Goal: Transaction & Acquisition: Download file/media

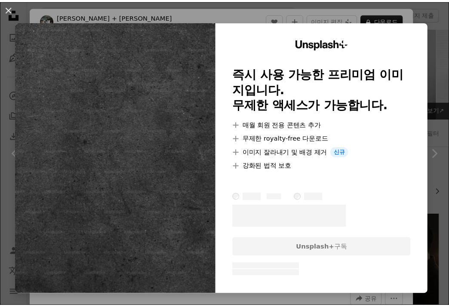
scroll to position [6094, 0]
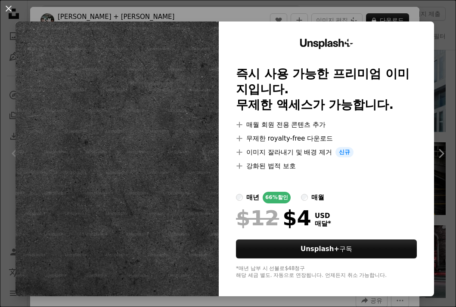
click at [136, 141] on img at bounding box center [116, 159] width 203 height 275
click at [11, 12] on button "An X shape" at bounding box center [8, 8] width 10 height 10
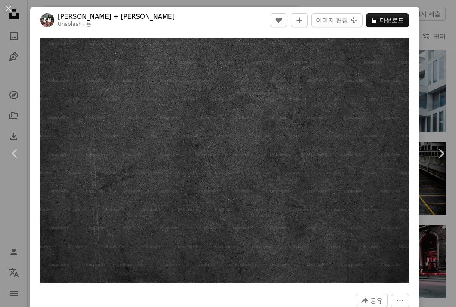
click at [421, 287] on div "An X shape Chevron left Chevron right [PERSON_NAME] + [PERSON_NAME] Unsplash+ 용…" at bounding box center [228, 153] width 456 height 307
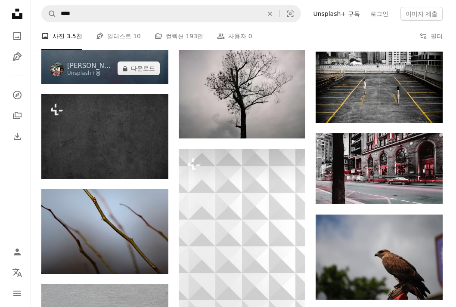
scroll to position [5964, 0]
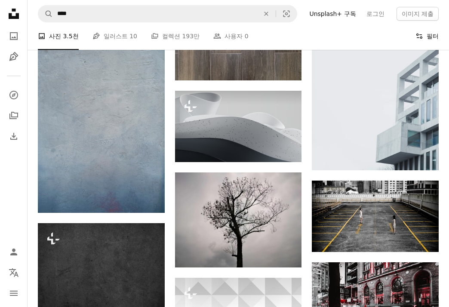
click at [429, 37] on button "Filters 필터" at bounding box center [427, 36] width 23 height 28
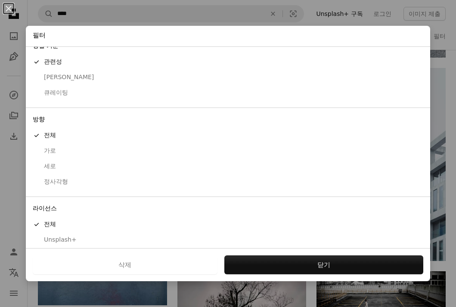
scroll to position [34, 0]
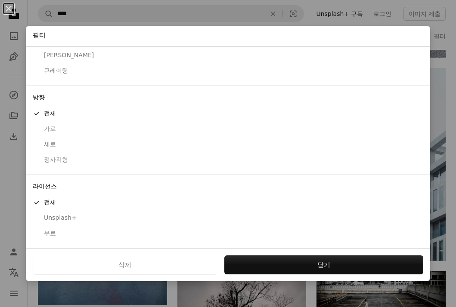
click at [50, 236] on div "무료" at bounding box center [228, 233] width 390 height 9
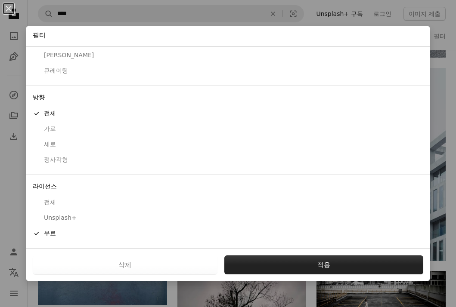
click at [313, 265] on button "적용" at bounding box center [323, 265] width 199 height 19
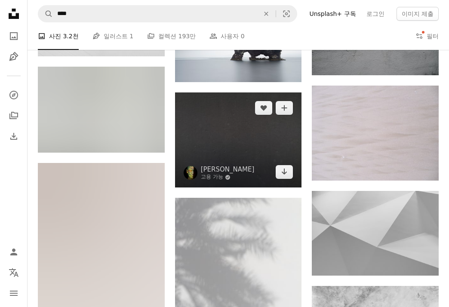
scroll to position [989, 0]
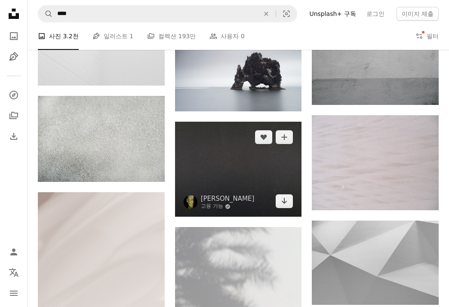
click at [271, 187] on img at bounding box center [238, 169] width 127 height 95
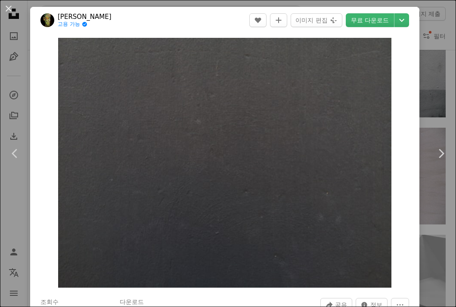
click at [441, 60] on div "An X shape Chevron left Chevron right engin akyurt 고용 가능 A checkmark inside of …" at bounding box center [228, 153] width 456 height 307
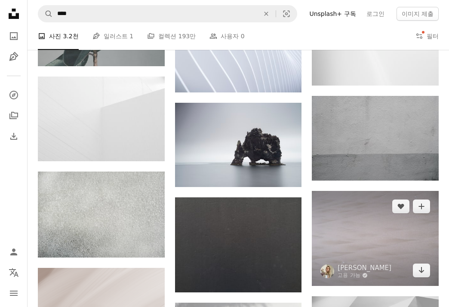
scroll to position [981, 0]
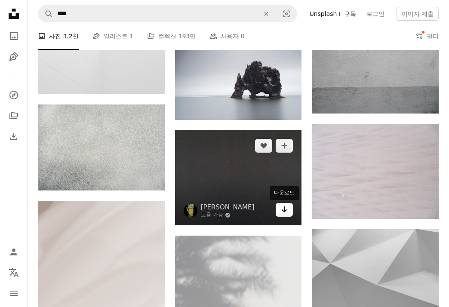
click at [285, 210] on icon "Arrow pointing down" at bounding box center [284, 209] width 7 height 10
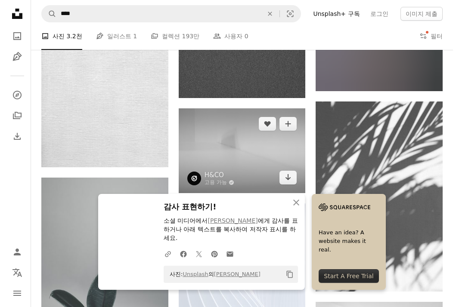
scroll to position [508, 0]
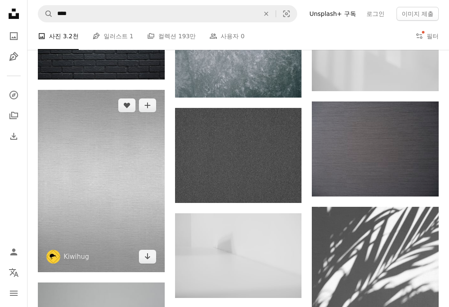
click at [102, 188] on img at bounding box center [101, 181] width 127 height 182
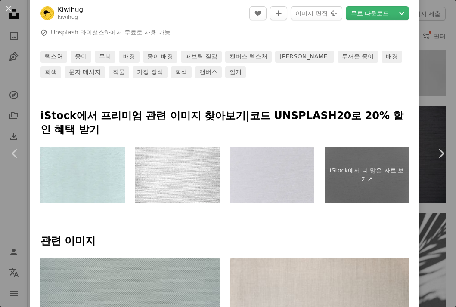
scroll to position [344, 0]
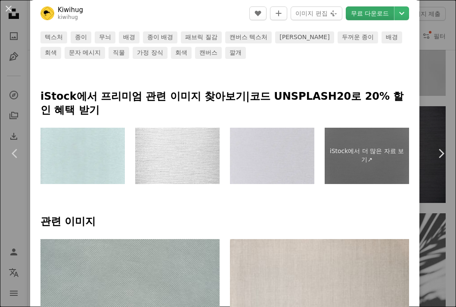
click at [357, 15] on link "무료 다운로드" at bounding box center [369, 13] width 48 height 14
